Goal: Task Accomplishment & Management: Manage account settings

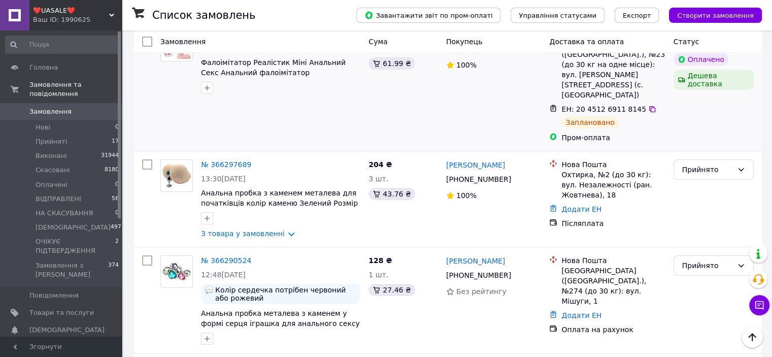
scroll to position [203, 0]
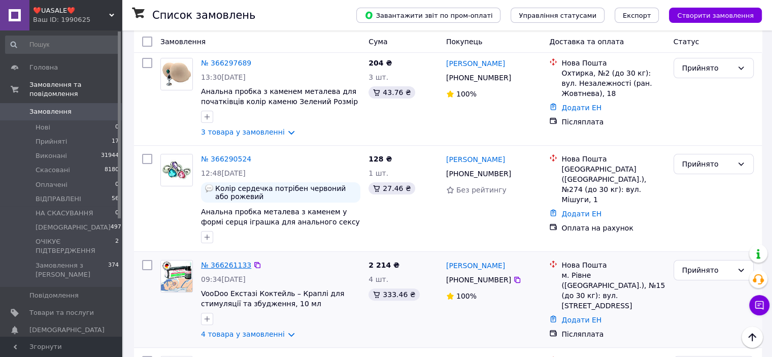
click at [220, 261] on link "№ 366261133" at bounding box center [226, 265] width 50 height 8
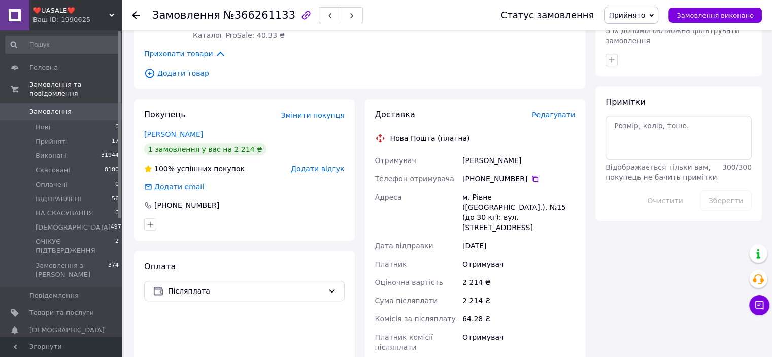
scroll to position [591, 0]
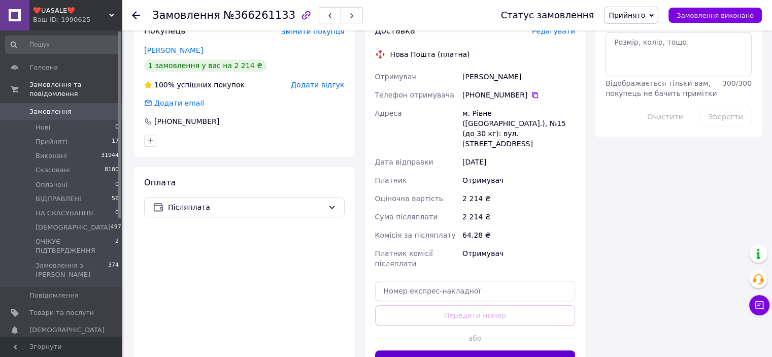
click at [467, 350] on button "Згенерувати ЕН" at bounding box center [475, 360] width 200 height 20
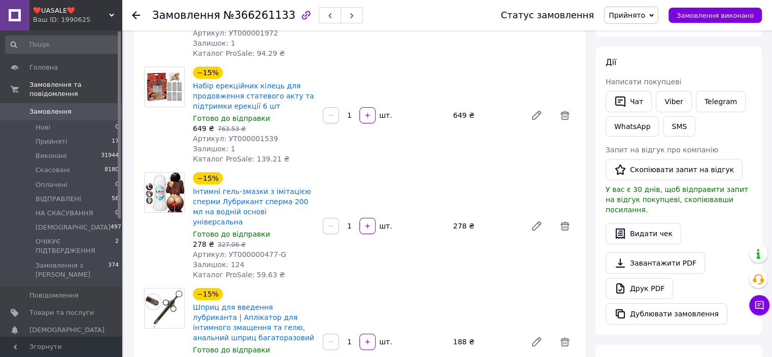
scroll to position [0, 0]
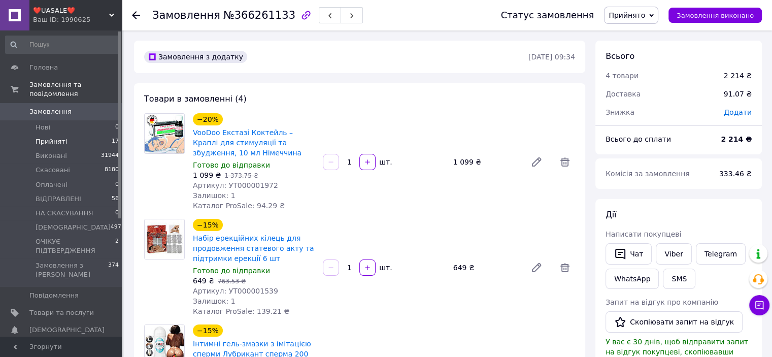
click at [59, 137] on span "Прийняті" at bounding box center [51, 141] width 31 height 9
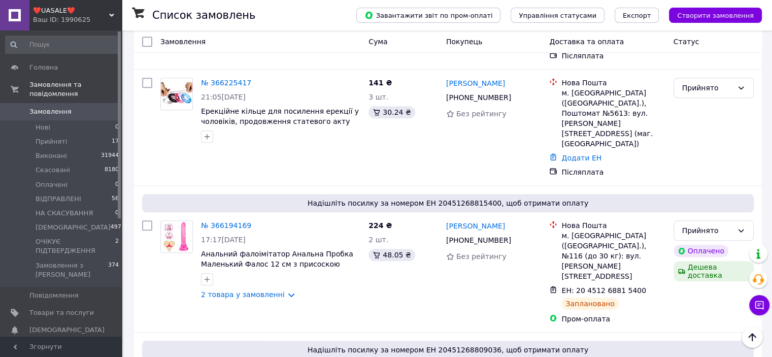
scroll to position [964, 0]
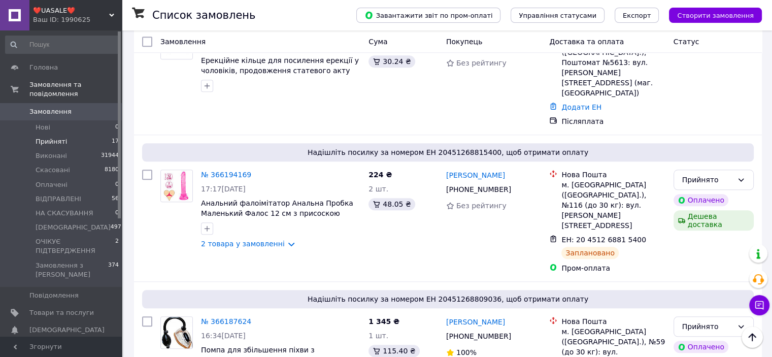
click at [56, 137] on span "Прийняті" at bounding box center [51, 141] width 31 height 9
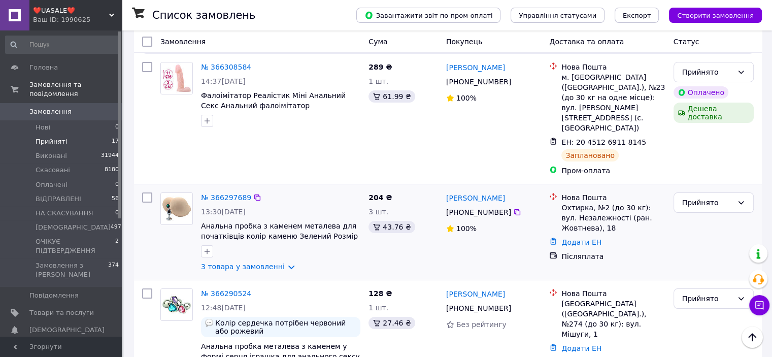
scroll to position [152, 0]
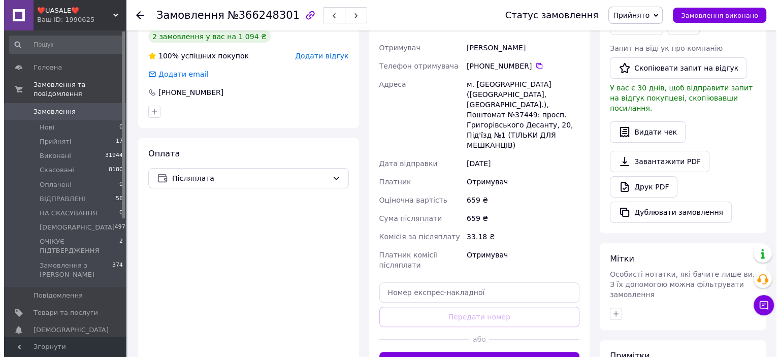
scroll to position [102, 0]
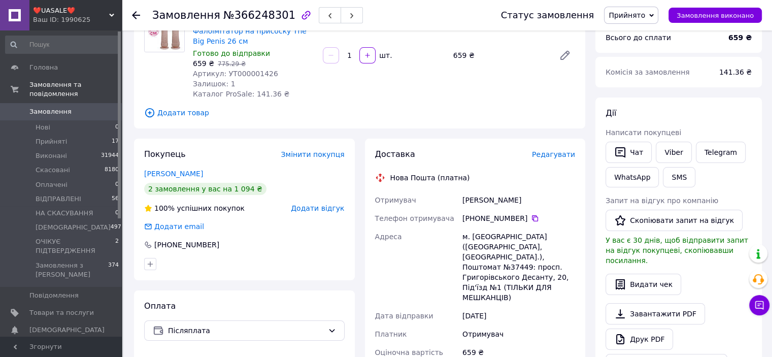
click at [561, 150] on span "Редагувати" at bounding box center [553, 154] width 43 height 8
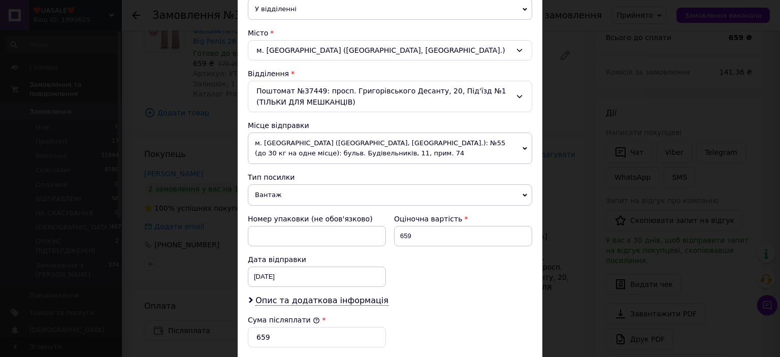
scroll to position [398, 0]
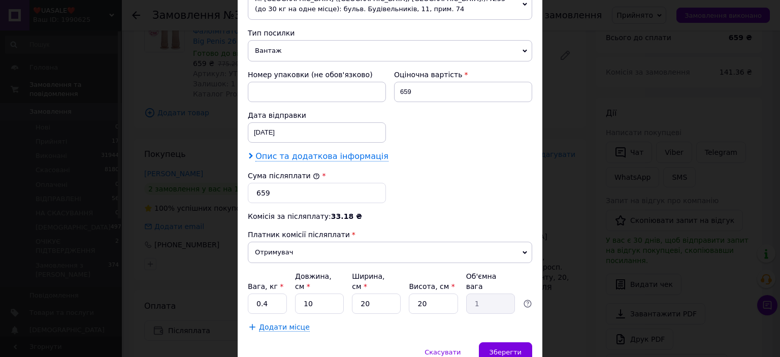
click at [305, 151] on span "Опис та додаткова інформація" at bounding box center [321, 156] width 133 height 10
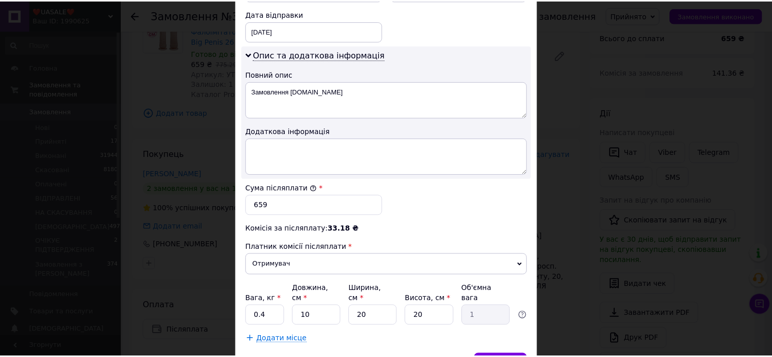
scroll to position [508, 0]
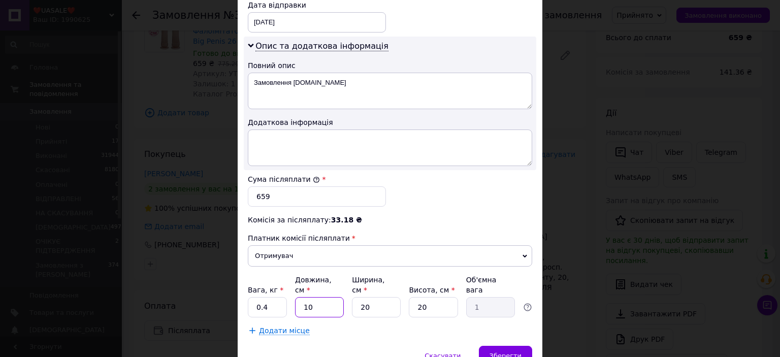
drag, startPoint x: 306, startPoint y: 255, endPoint x: 296, endPoint y: 255, distance: 9.6
click at [296, 297] on input "10" at bounding box center [319, 307] width 49 height 20
type input "20"
type input "2"
type input "20"
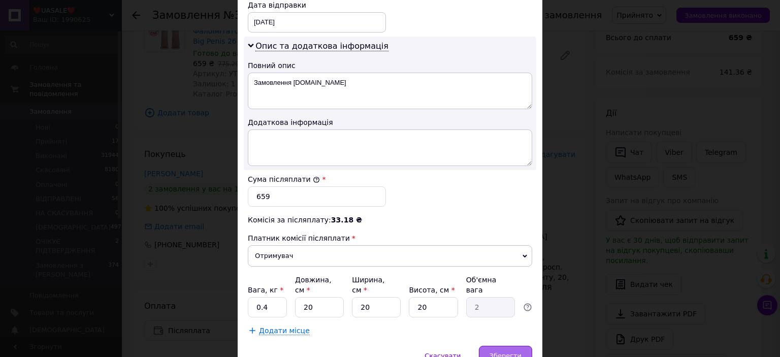
click at [496, 352] on span "Зберегти" at bounding box center [505, 356] width 32 height 8
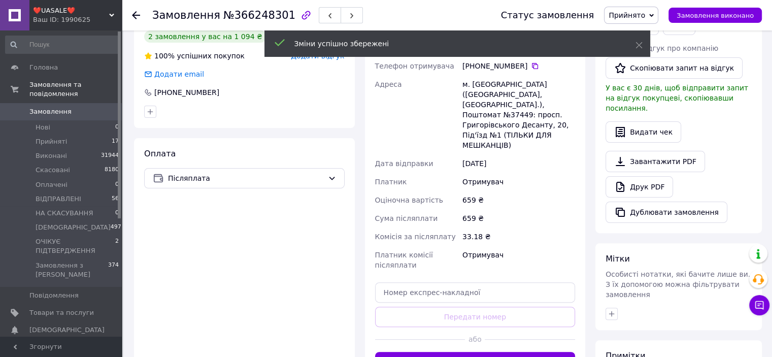
scroll to position [305, 0]
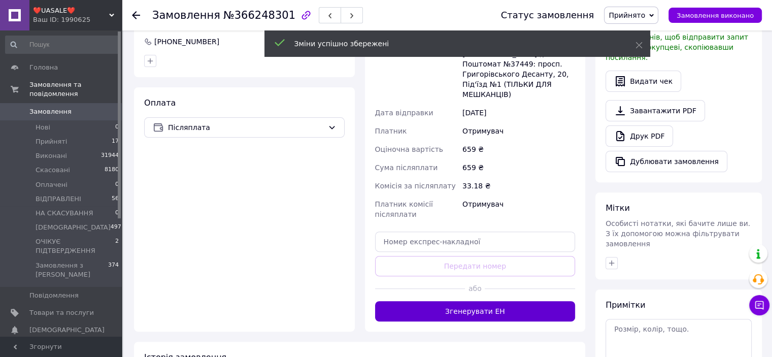
click at [479, 301] on button "Згенерувати ЕН" at bounding box center [475, 311] width 200 height 20
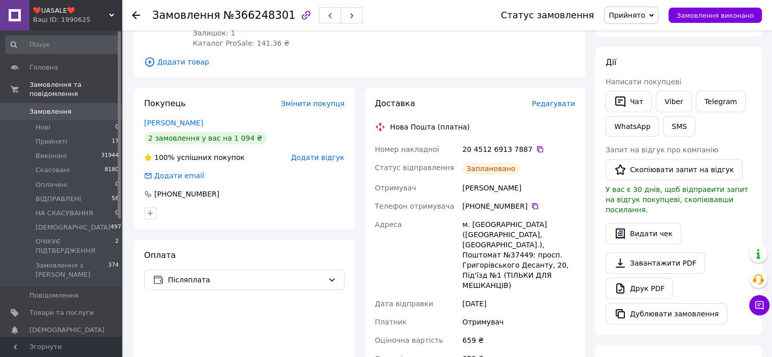
scroll to position [51, 0]
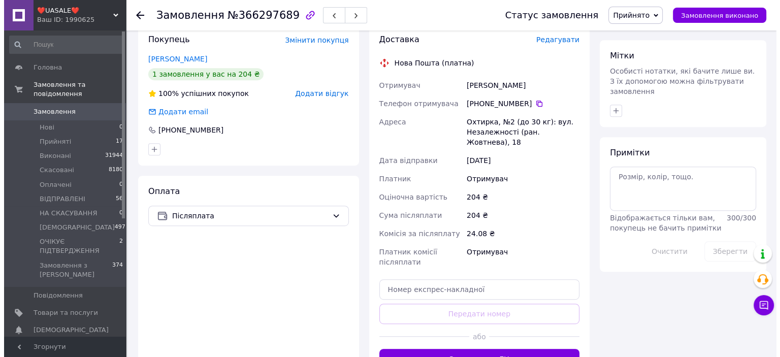
scroll to position [305, 0]
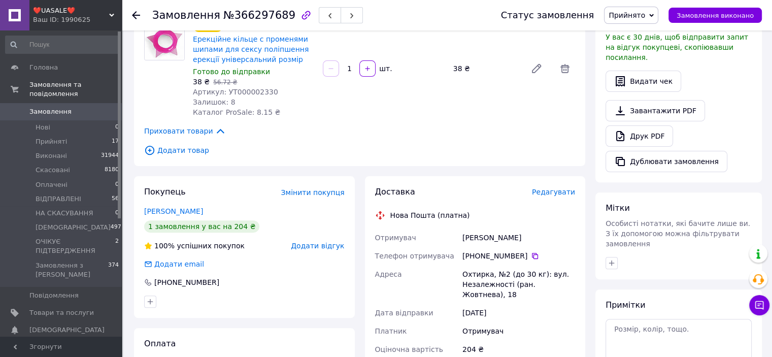
click at [555, 188] on span "Редагувати" at bounding box center [553, 192] width 43 height 8
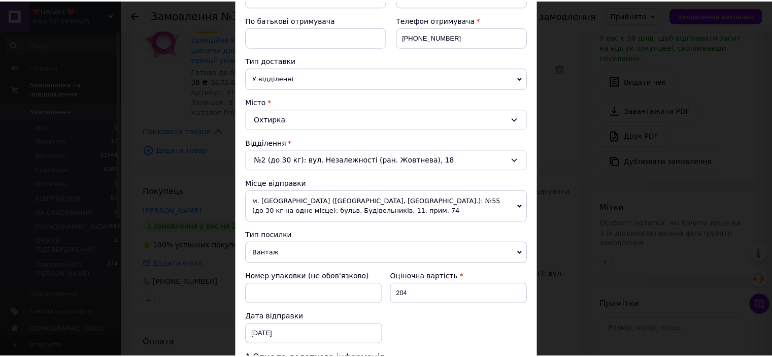
scroll to position [32, 0]
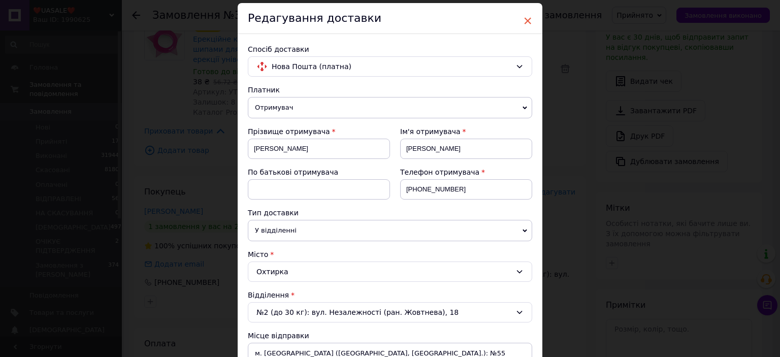
click at [528, 24] on span "×" at bounding box center [527, 20] width 9 height 17
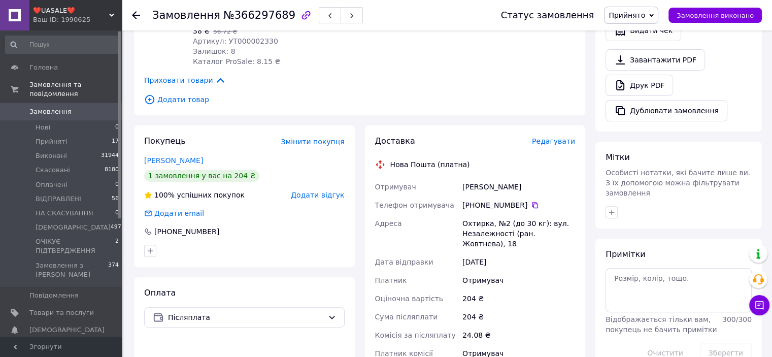
scroll to position [457, 0]
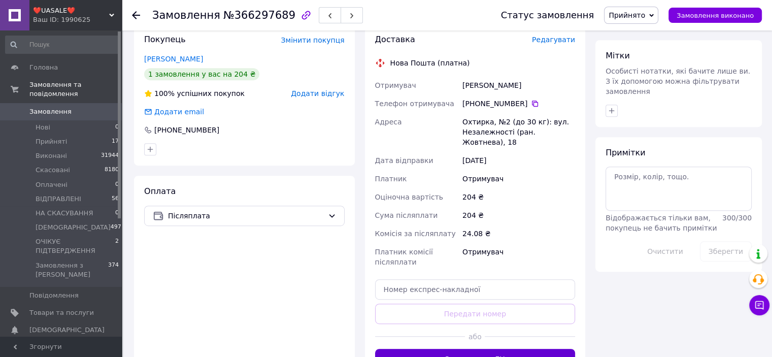
click at [484, 349] on button "Згенерувати ЕН" at bounding box center [475, 359] width 200 height 20
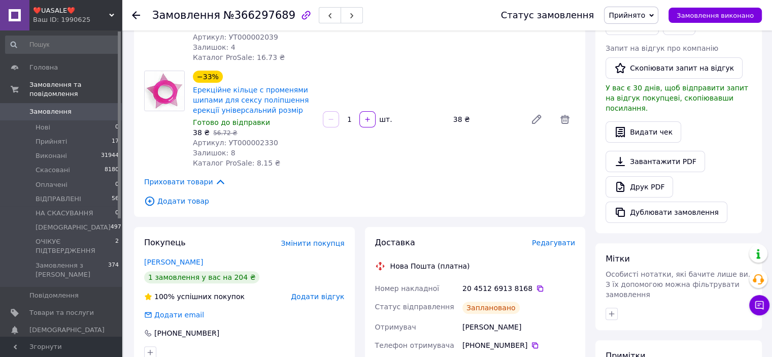
scroll to position [152, 0]
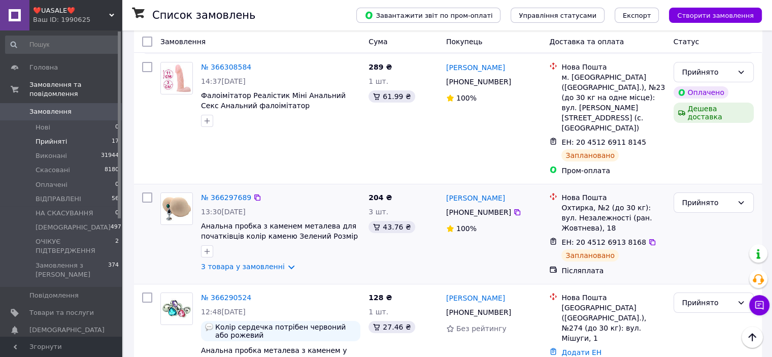
scroll to position [152, 0]
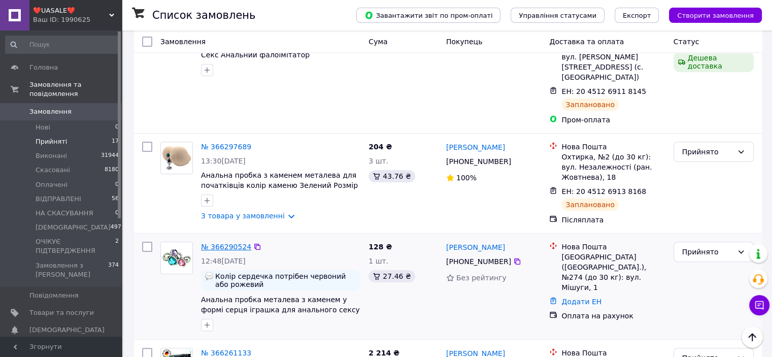
click at [224, 243] on link "№ 366290524" at bounding box center [226, 247] width 50 height 8
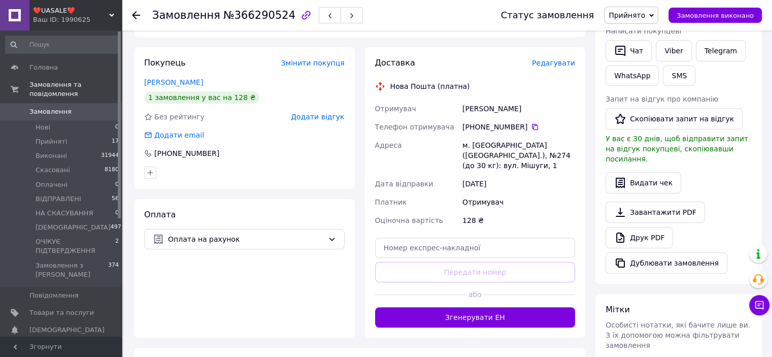
scroll to position [305, 0]
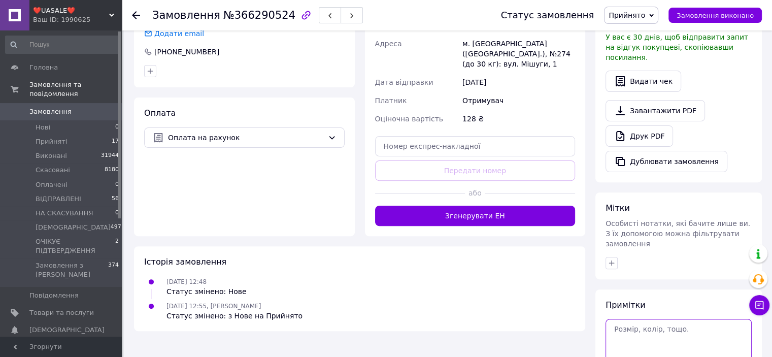
click at [636, 319] on textarea at bounding box center [678, 341] width 146 height 44
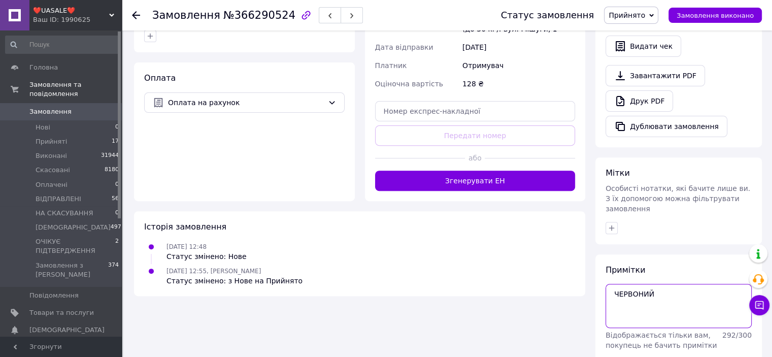
type textarea "ЧЕРВОНИЙ"
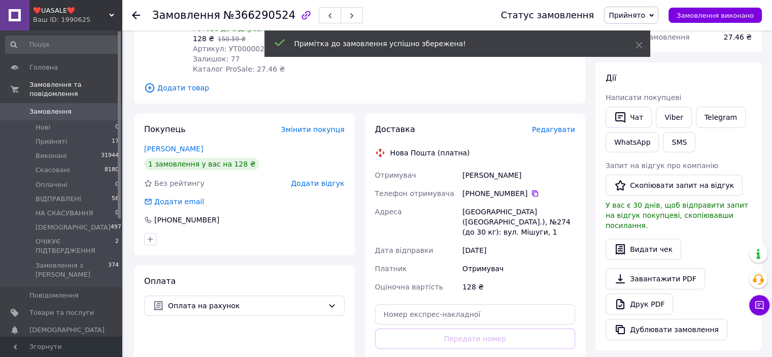
scroll to position [0, 0]
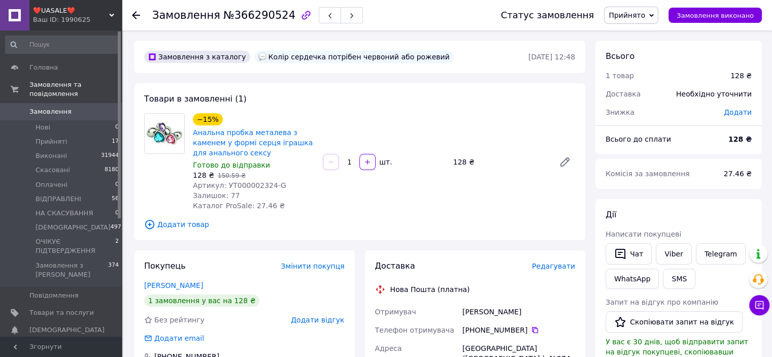
click at [45, 107] on span "Замовлення" at bounding box center [50, 111] width 42 height 9
